Goal: Task Accomplishment & Management: Complete application form

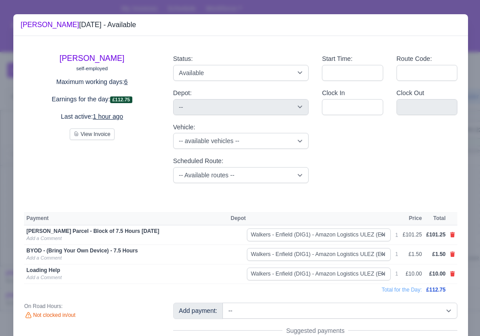
select select "5"
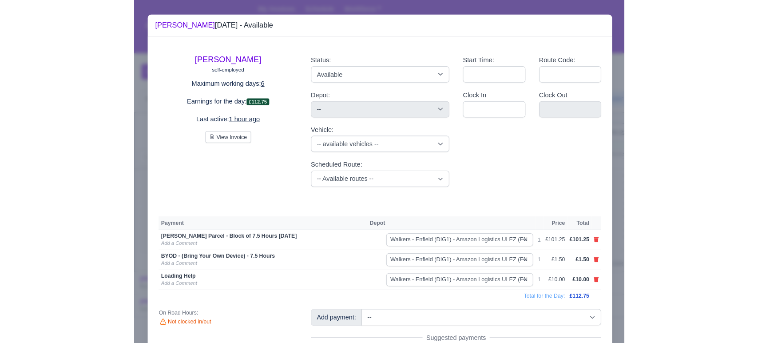
scroll to position [57, 0]
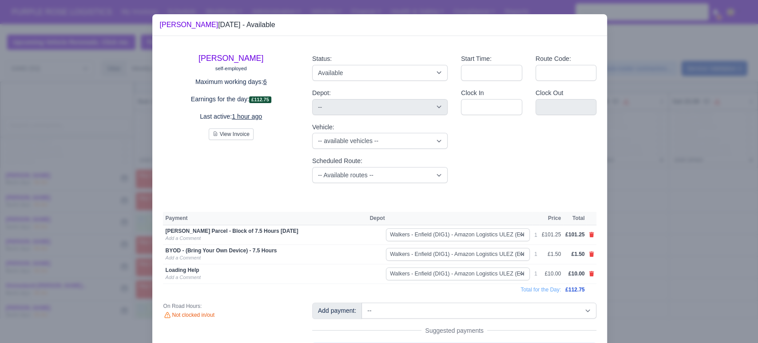
click at [479, 239] on div at bounding box center [379, 171] width 758 height 343
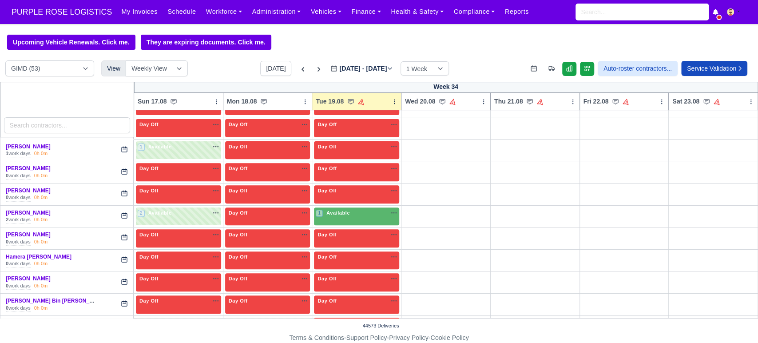
scroll to position [238, 0]
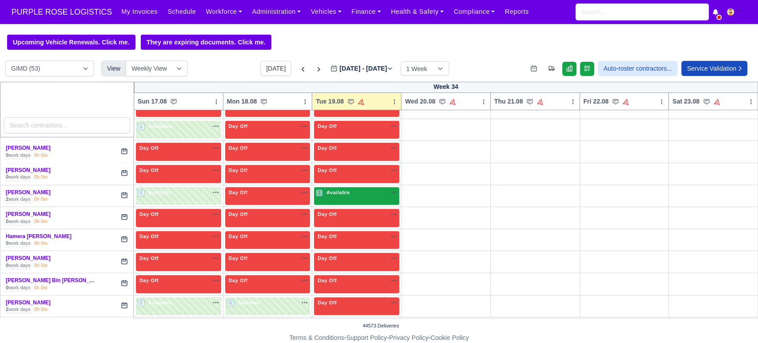
click at [349, 194] on div "1 Available na" at bounding box center [357, 193] width 82 height 8
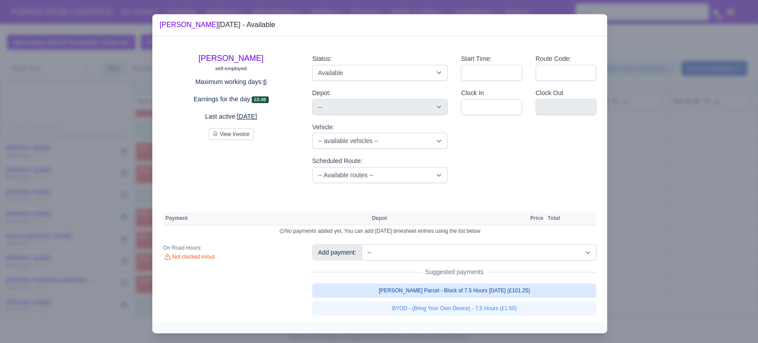
click at [441, 288] on link "[PERSON_NAME] Parcel - Block of 7.5 Hours [DATE] (£101.25)" at bounding box center [454, 290] width 285 height 14
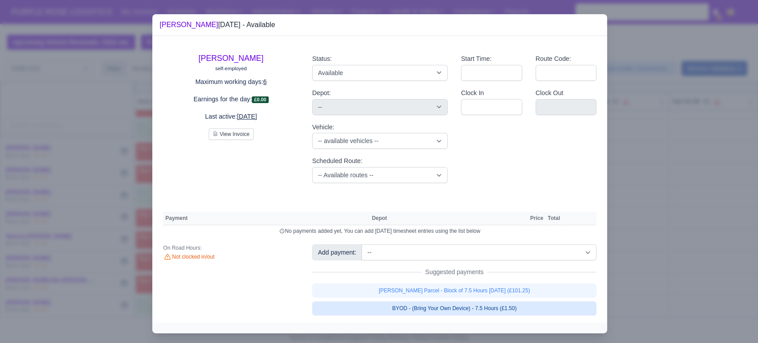
click at [419, 309] on link "BYOD - (Bring Your Own Device) - 7.5 Hours (£1.50)" at bounding box center [454, 308] width 285 height 14
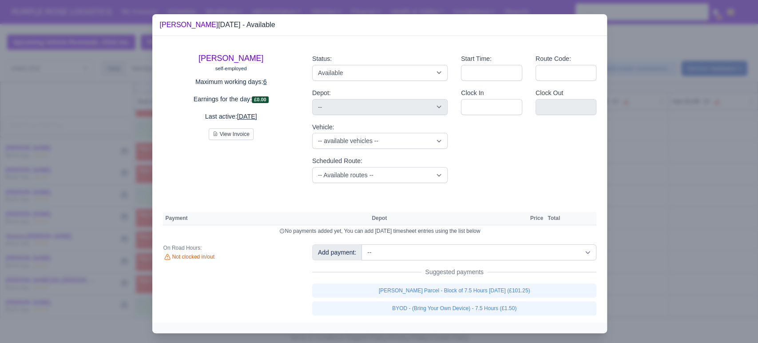
select select "5"
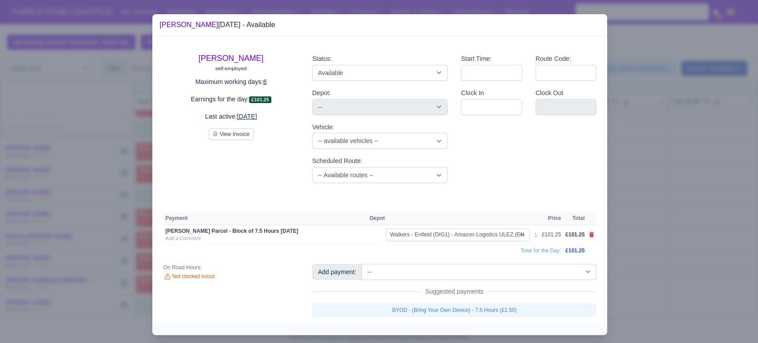
select select "5"
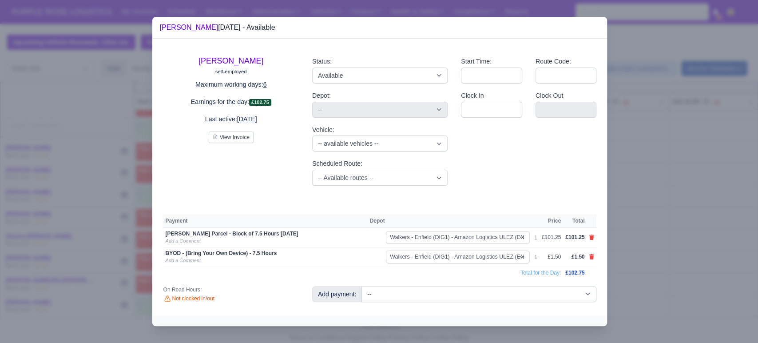
click at [479, 273] on div at bounding box center [379, 171] width 758 height 343
select select "5"
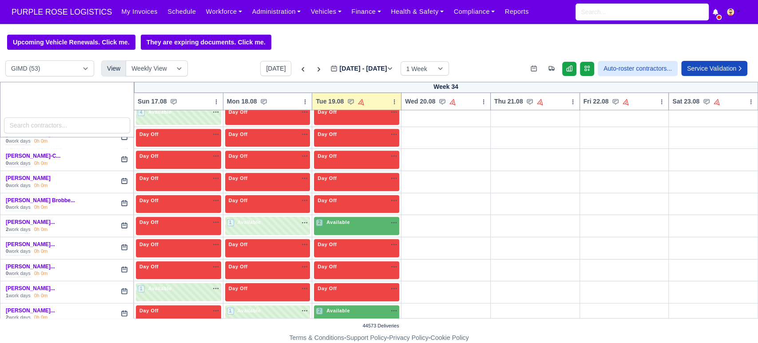
scroll to position [517, 0]
click at [346, 223] on span "Available" at bounding box center [338, 221] width 27 height 6
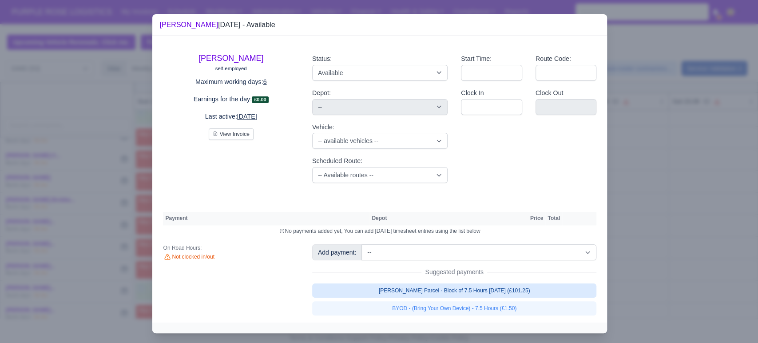
click at [457, 296] on link "[PERSON_NAME] Parcel - Block of 7.5 Hours [DATE] (£101.25)" at bounding box center [454, 290] width 285 height 14
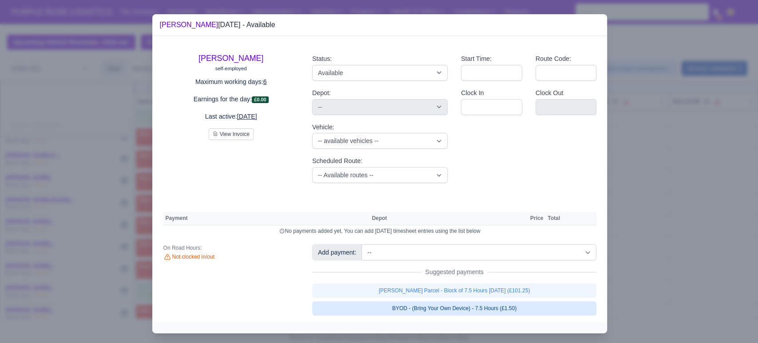
click at [444, 311] on link "BYOD - (Bring Your Own Device) - 7.5 Hours (£1.50)" at bounding box center [454, 308] width 285 height 14
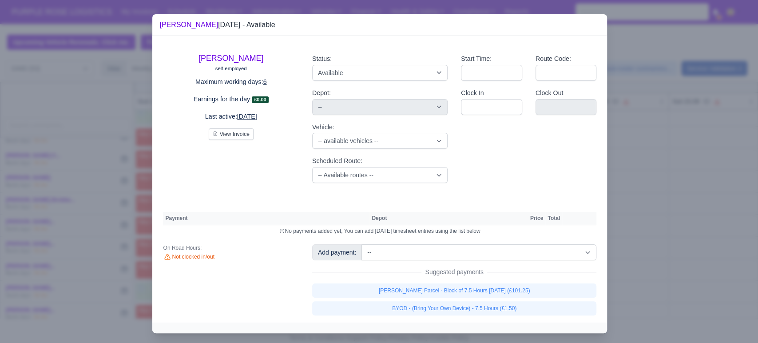
select select "5"
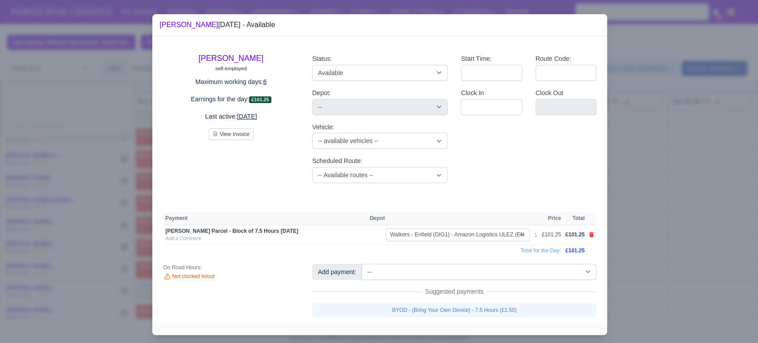
select select "5"
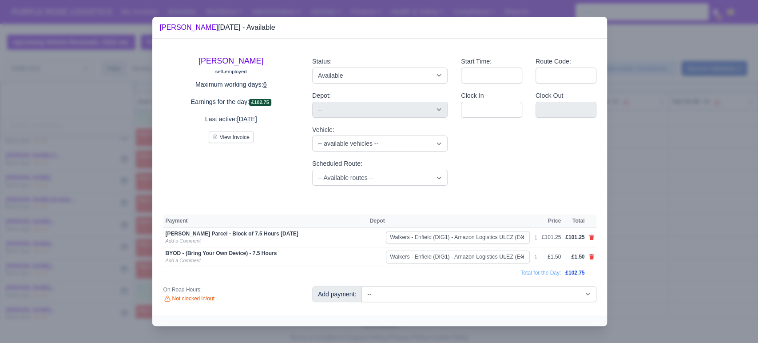
click at [479, 270] on div at bounding box center [379, 171] width 758 height 343
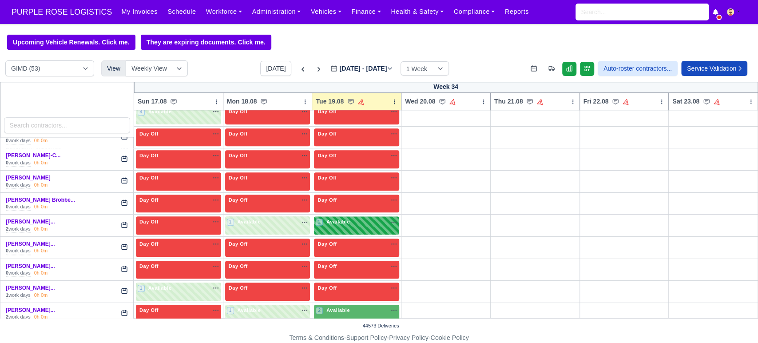
click at [359, 223] on div "2 Available na" at bounding box center [357, 222] width 82 height 8
select select "5"
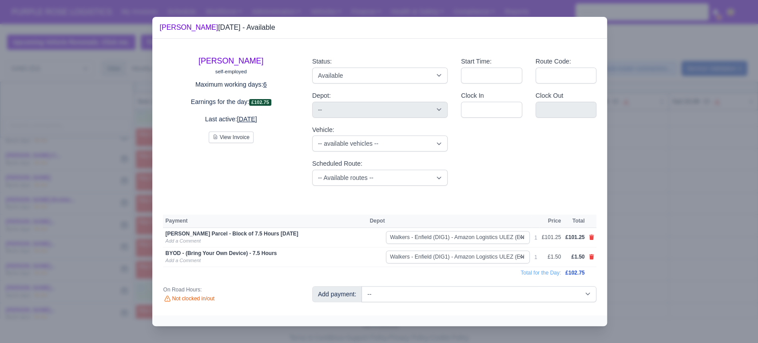
click at [479, 236] on div at bounding box center [379, 171] width 758 height 343
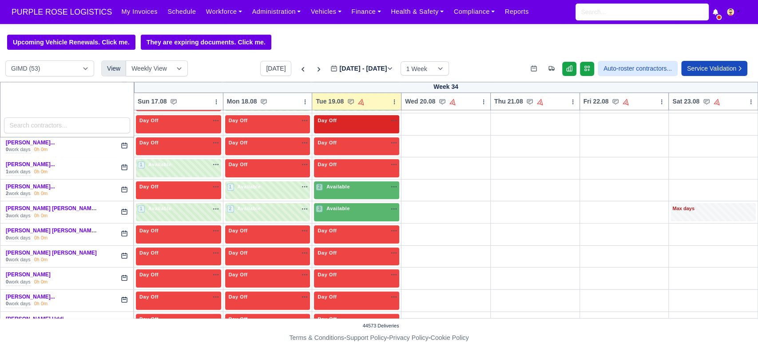
scroll to position [643, 0]
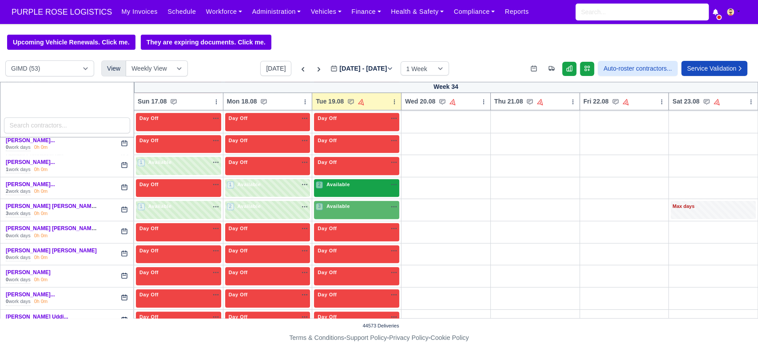
click at [355, 185] on div "2 Available na" at bounding box center [357, 185] width 82 height 8
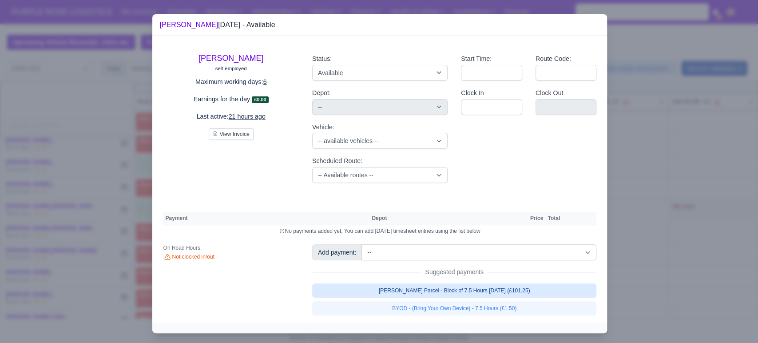
click at [479, 297] on link "[PERSON_NAME] Parcel - Block of 7.5 Hours [DATE] (£101.25)" at bounding box center [454, 290] width 285 height 14
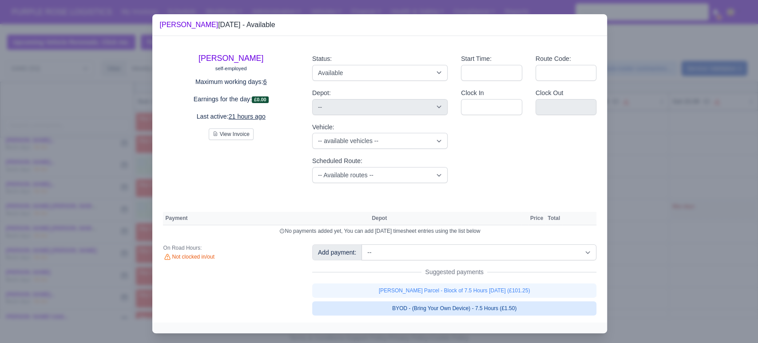
select select "5"
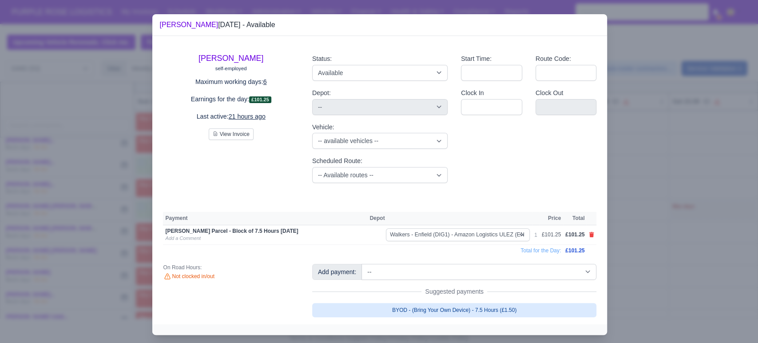
click at [479, 313] on link "BYOD - (Bring Your Own Device) - 7.5 Hours (£1.50)" at bounding box center [454, 310] width 285 height 14
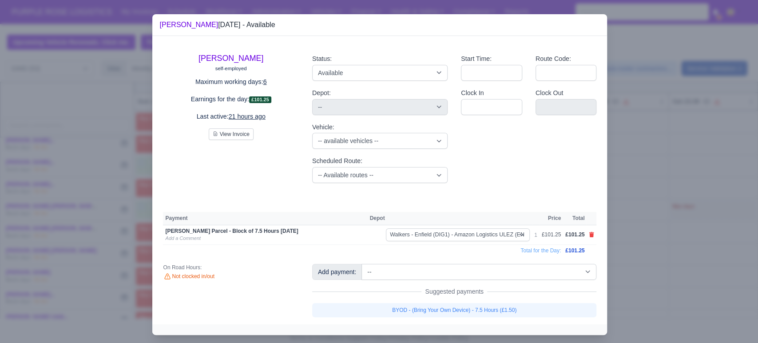
select select "5"
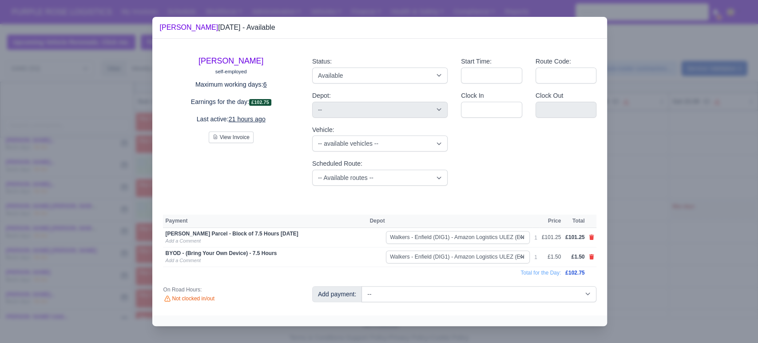
click at [479, 262] on div at bounding box center [379, 171] width 758 height 343
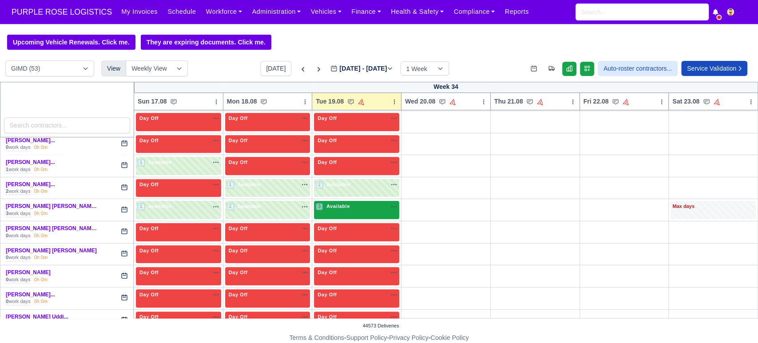
click at [341, 203] on span "Available" at bounding box center [338, 206] width 27 height 6
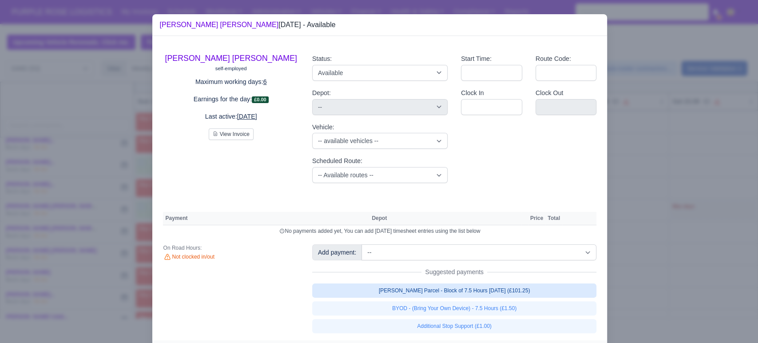
click at [454, 288] on link "[PERSON_NAME] Parcel - Block of 7.5 Hours [DATE] (£101.25)" at bounding box center [454, 290] width 285 height 14
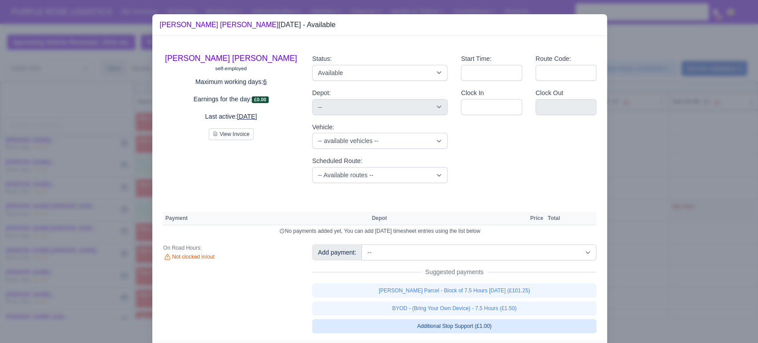
click at [464, 329] on link "Additional Stop Support (£1.00)" at bounding box center [454, 326] width 285 height 14
select select "5"
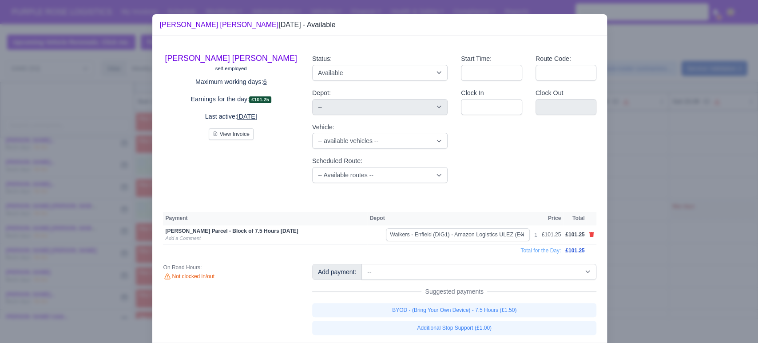
select select "5"
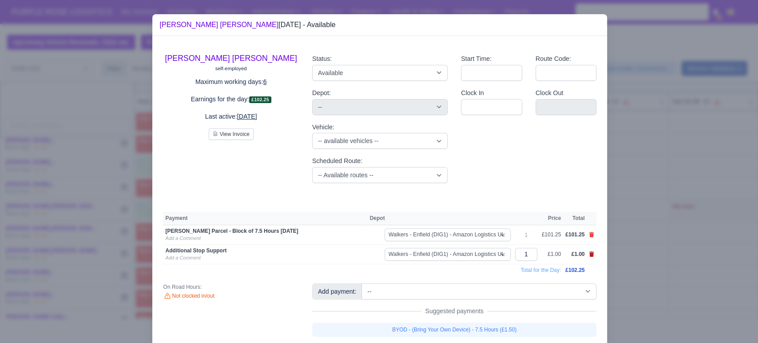
click at [479, 254] on icon at bounding box center [591, 253] width 5 height 5
select select
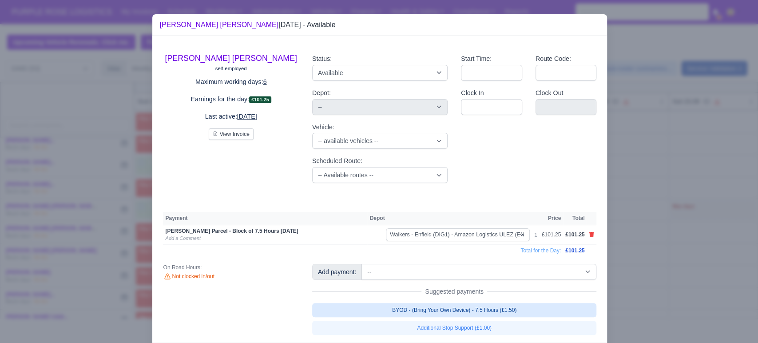
click at [479, 311] on link "BYOD - (Bring Your Own Device) - 7.5 Hours (£1.50)" at bounding box center [454, 310] width 285 height 14
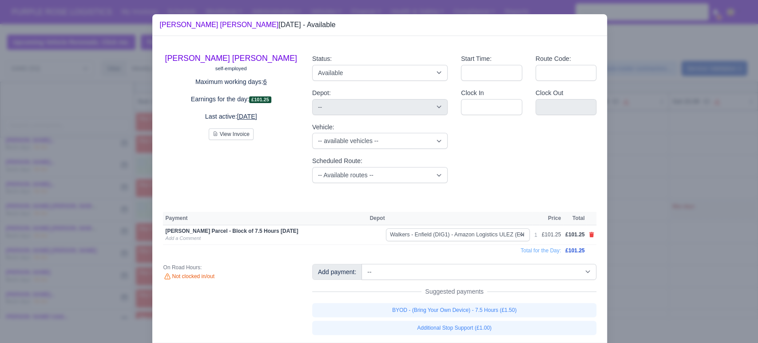
select select "5"
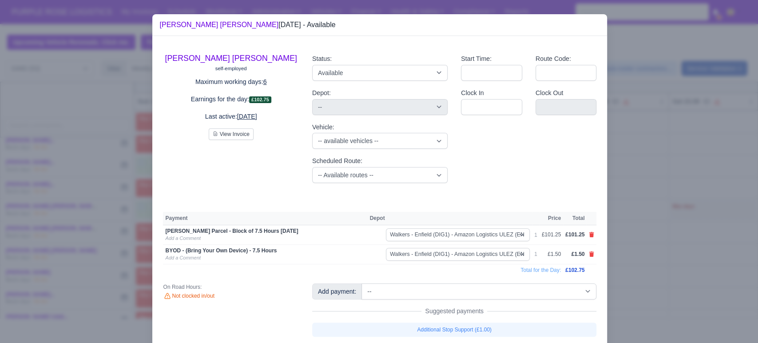
drag, startPoint x: 693, startPoint y: 251, endPoint x: 638, endPoint y: 260, distance: 55.3
click at [479, 251] on div at bounding box center [379, 171] width 758 height 343
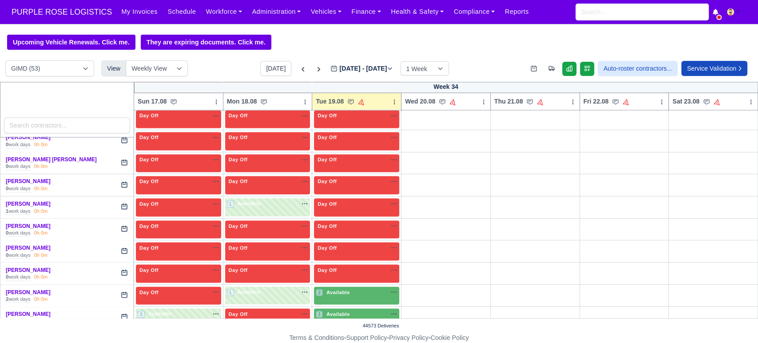
scroll to position [1070, 0]
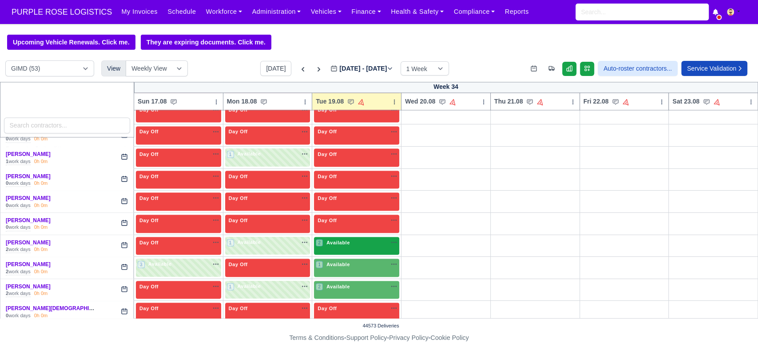
click at [345, 239] on span "Available" at bounding box center [338, 242] width 27 height 6
click at [366, 243] on div "2 Available na" at bounding box center [357, 242] width 82 height 9
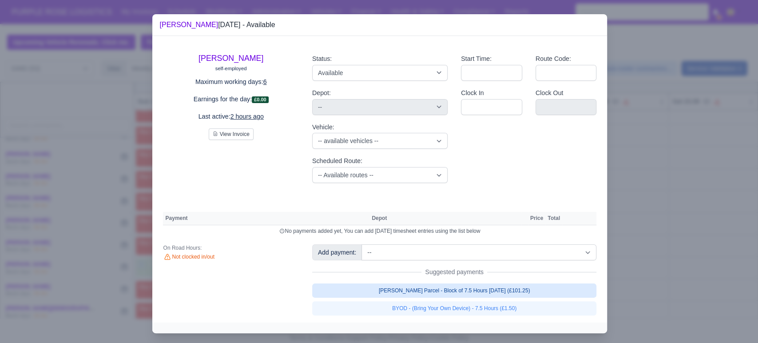
click at [468, 288] on link "[PERSON_NAME] Parcel - Block of 7.5 Hours [DATE] (£101.25)" at bounding box center [454, 290] width 285 height 14
select select "5"
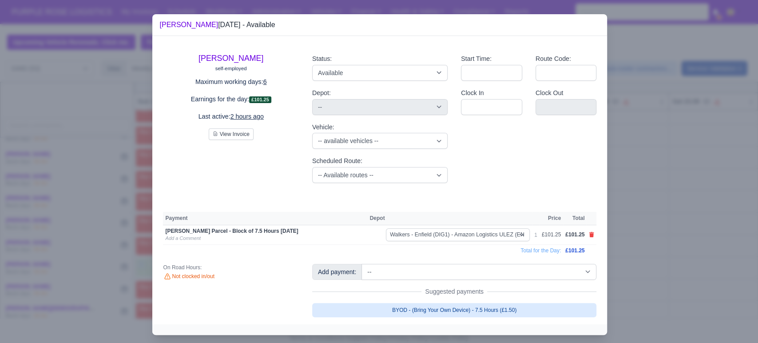
click at [453, 305] on link "BYOD - (Bring Your Own Device) - 7.5 Hours (£1.50)" at bounding box center [454, 310] width 285 height 14
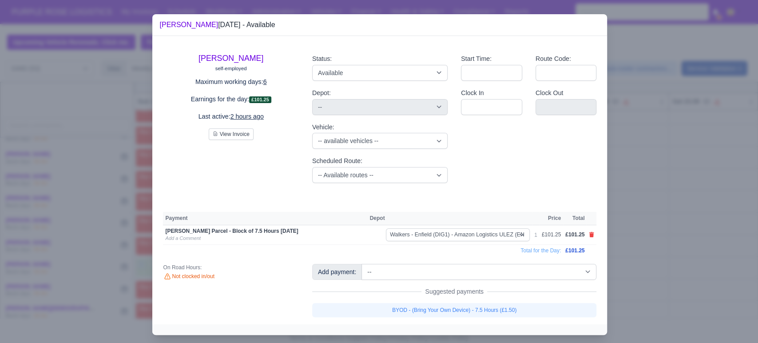
select select "5"
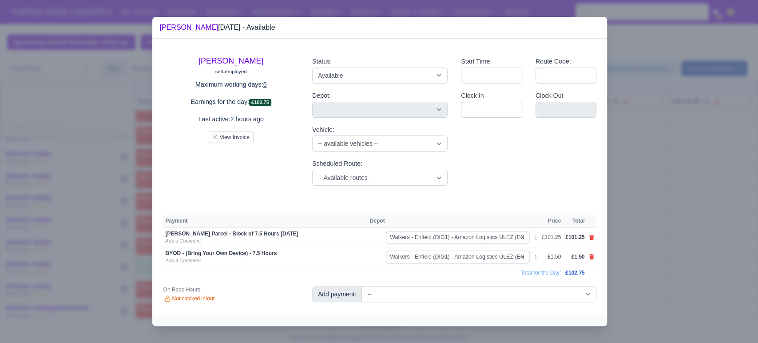
click at [479, 247] on div at bounding box center [379, 171] width 758 height 343
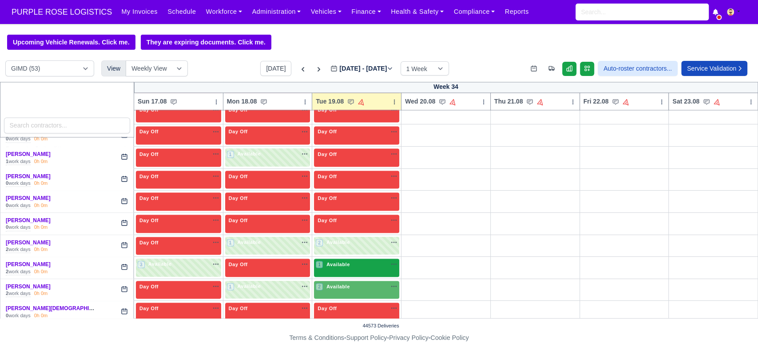
click at [342, 269] on div "1 Available" at bounding box center [356, 267] width 85 height 18
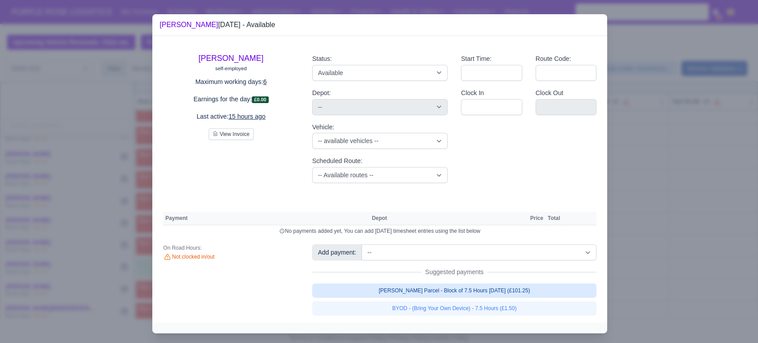
click at [403, 290] on link "[PERSON_NAME] Parcel - Block of 7.5 Hours [DATE] (£101.25)" at bounding box center [454, 290] width 285 height 14
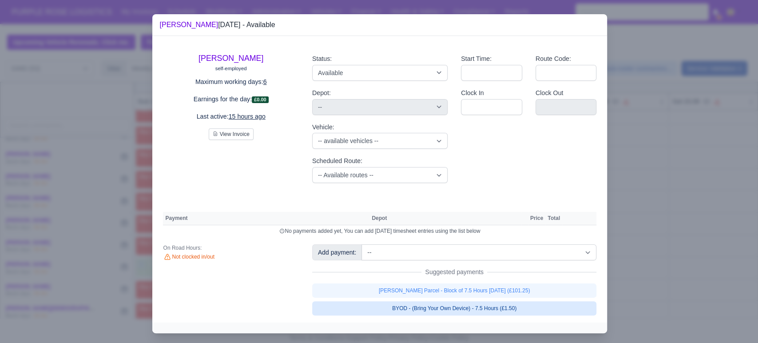
click at [386, 309] on link "BYOD - (Bring Your Own Device) - 7.5 Hours (£1.50)" at bounding box center [454, 308] width 285 height 14
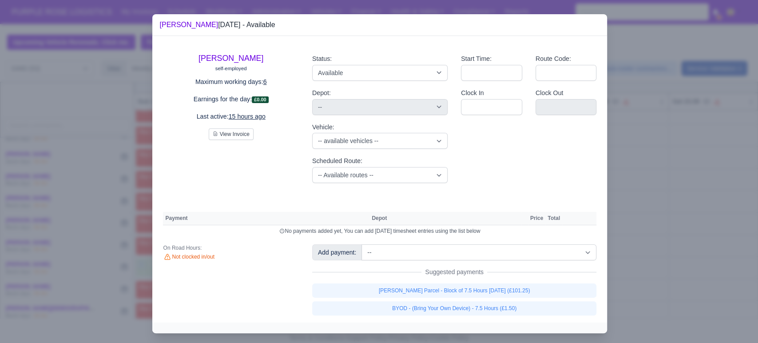
select select "5"
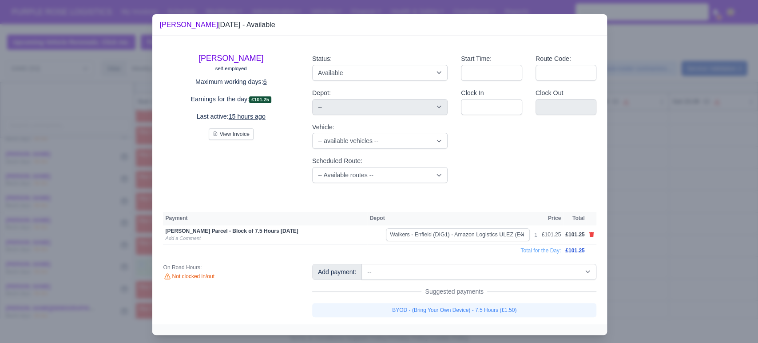
select select "5"
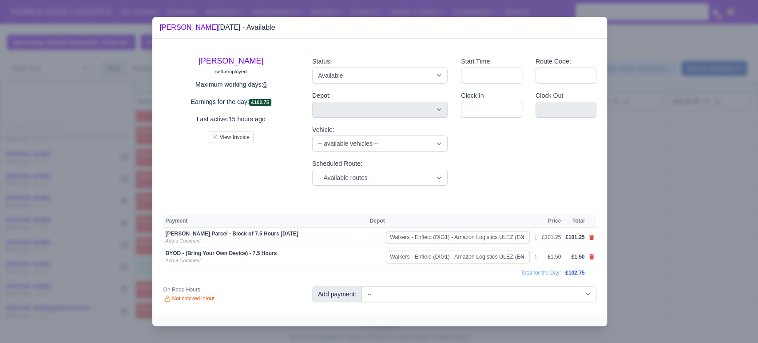
click at [479, 268] on div at bounding box center [379, 171] width 758 height 343
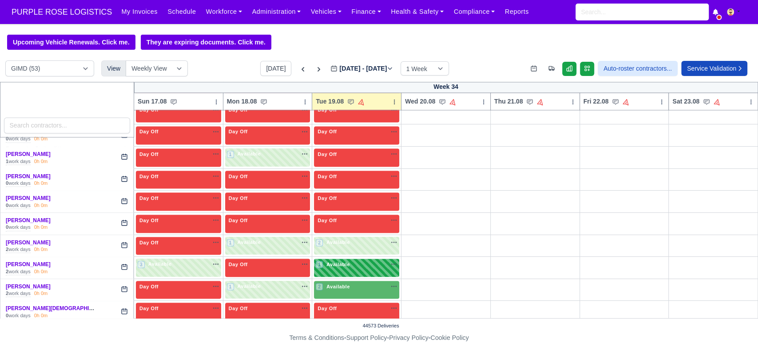
click at [355, 262] on div "1 Available na" at bounding box center [357, 264] width 82 height 8
select select "5"
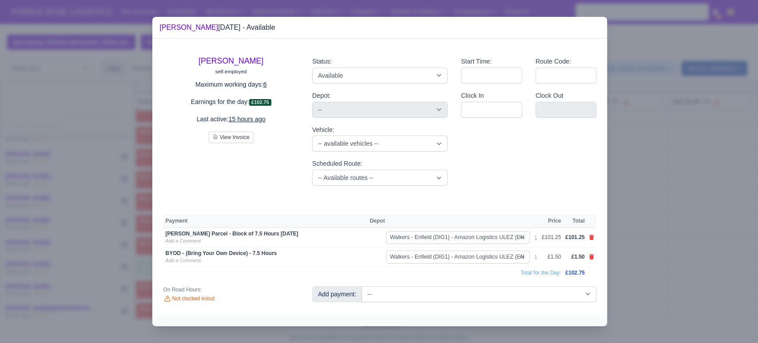
click at [479, 251] on div at bounding box center [379, 171] width 758 height 343
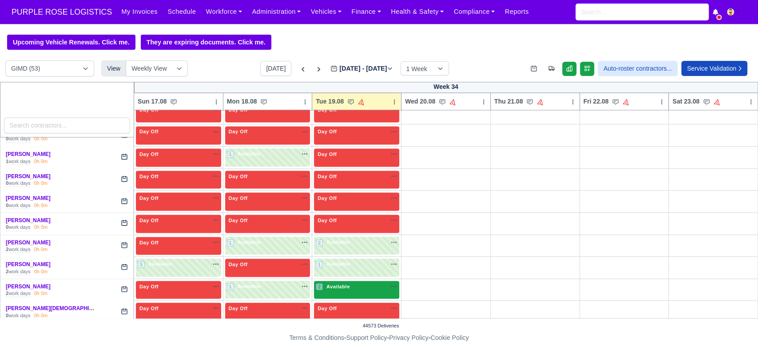
click at [344, 283] on span "Available" at bounding box center [338, 286] width 27 height 6
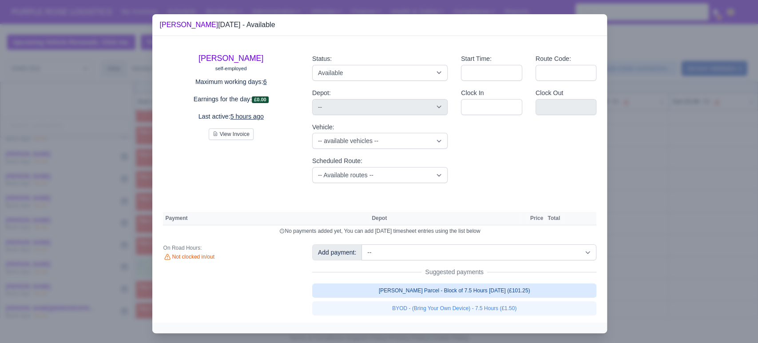
click at [479, 290] on link "[PERSON_NAME] Parcel - Block of 7.5 Hours [DATE] (£101.25)" at bounding box center [454, 290] width 285 height 14
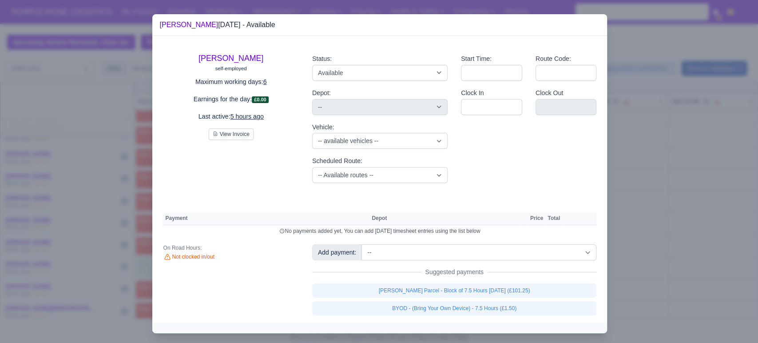
select select "5"
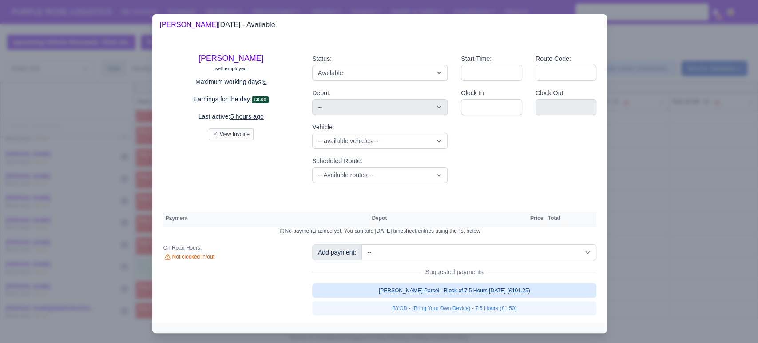
select select "5"
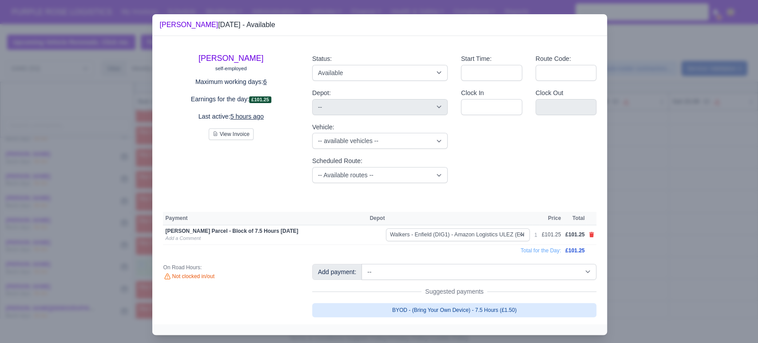
click at [479, 311] on link "BYOD - (Bring Your Own Device) - 7.5 Hours (£1.50)" at bounding box center [454, 310] width 285 height 14
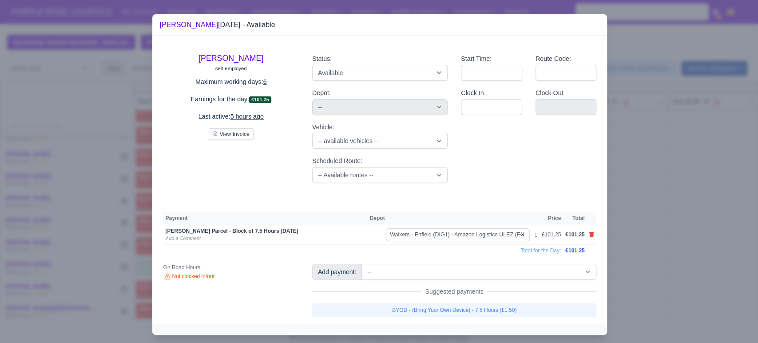
select select "5"
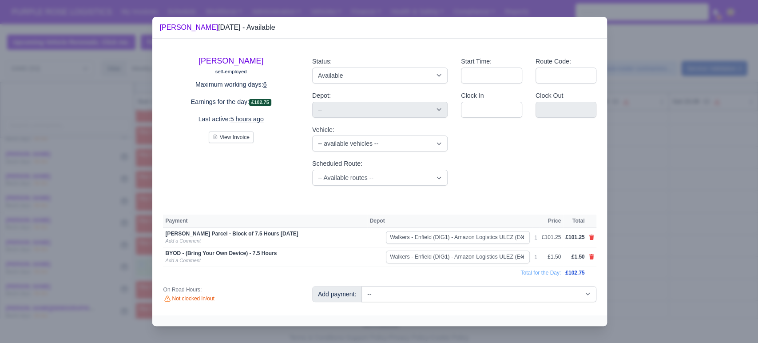
click at [479, 249] on div at bounding box center [379, 171] width 758 height 343
